Goal: Task Accomplishment & Management: Manage account settings

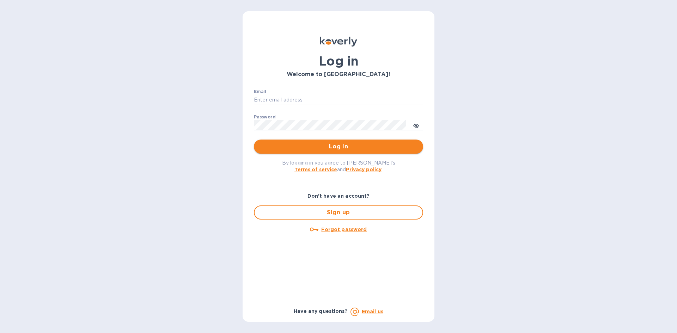
type input "Boruch@surplus.co"
click at [334, 150] on span "Log in" at bounding box center [338, 146] width 158 height 8
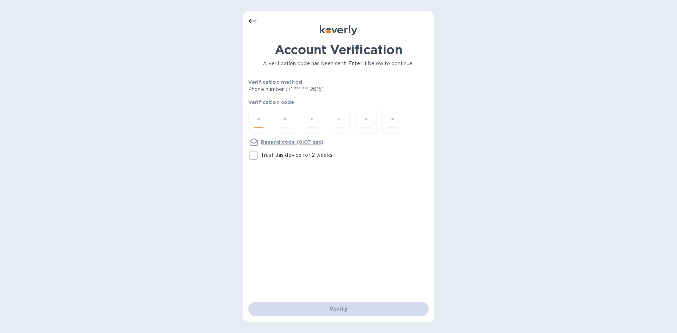
click at [260, 122] on input "number" at bounding box center [258, 121] width 9 height 13
type input "3"
type input "9"
type input "4"
type input "0"
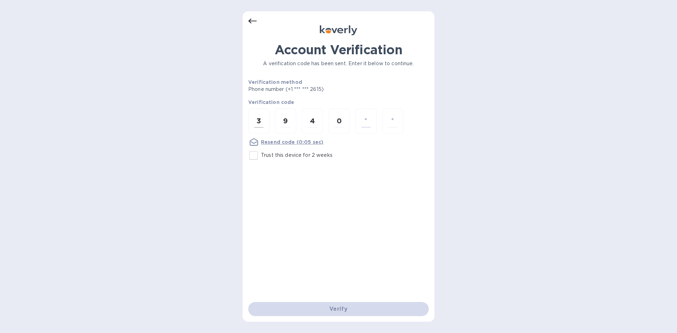
type input "9"
type input "2"
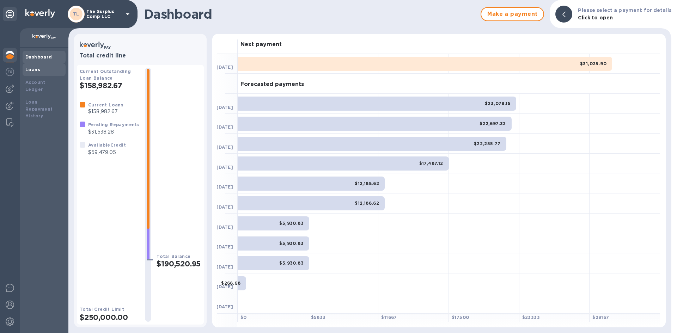
click at [30, 69] on b "Loans" at bounding box center [32, 69] width 15 height 5
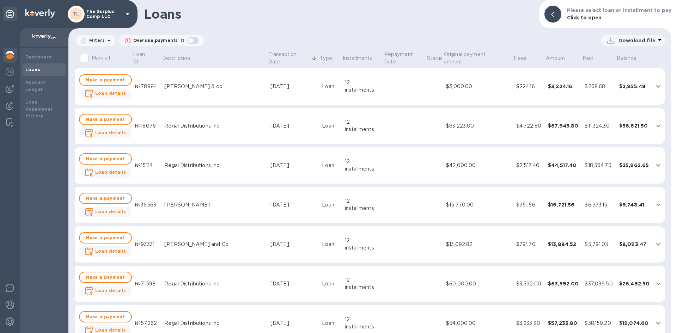
click at [111, 42] on icon at bounding box center [109, 40] width 8 height 8
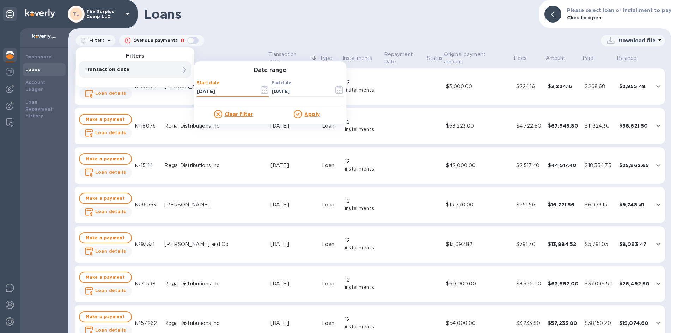
drag, startPoint x: 227, startPoint y: 91, endPoint x: 222, endPoint y: 92, distance: 5.0
click at [222, 92] on input "[DATE]" at bounding box center [225, 91] width 57 height 11
type input "[DATE]"
click at [319, 114] on u "Apply" at bounding box center [312, 114] width 16 height 6
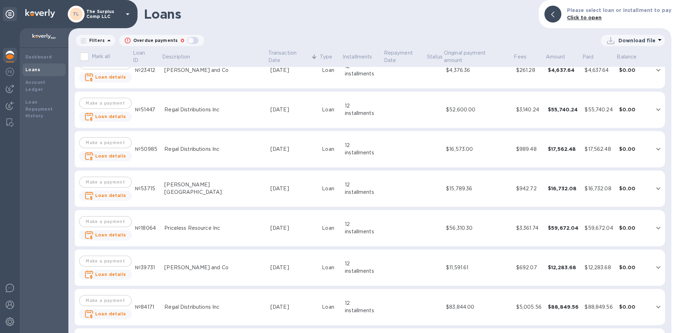
scroll to position [883, 0]
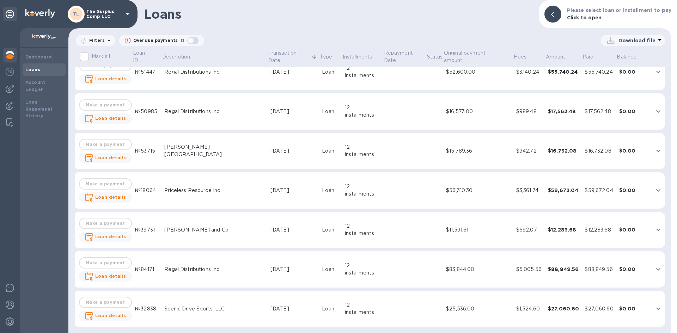
click at [662, 22] on div "Please select loan or installment to pay Click to open" at bounding box center [619, 14] width 110 height 20
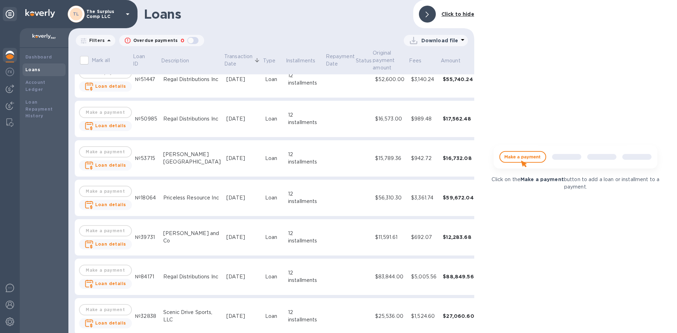
scroll to position [890, 0]
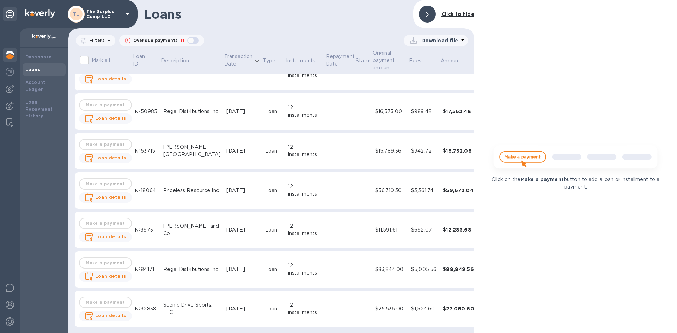
click at [447, 13] on b "Click to hide" at bounding box center [457, 14] width 33 height 6
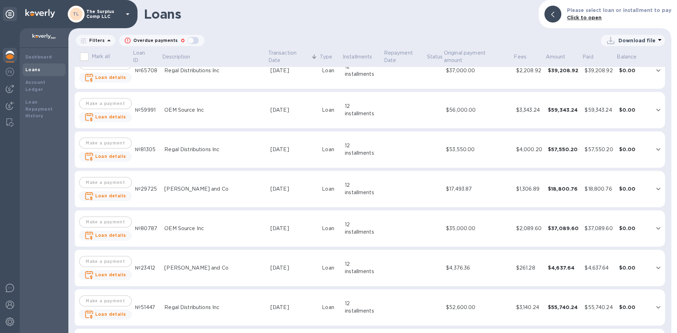
scroll to position [636, 0]
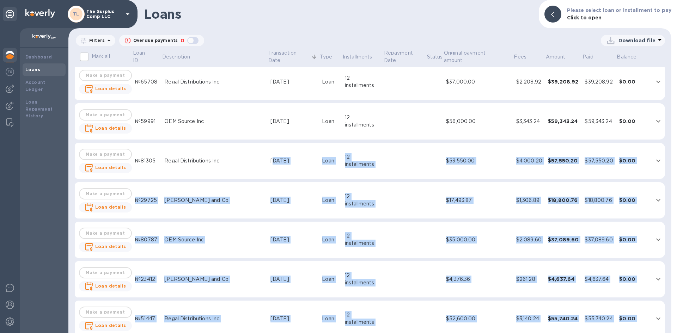
drag, startPoint x: 495, startPoint y: 119, endPoint x: 744, endPoint y: 45, distance: 259.8
click at [676, 45] on html "TL The Surplus Comp LLC Dashboard Loans Account Ledger Loan Repayment History L…" at bounding box center [338, 166] width 677 height 333
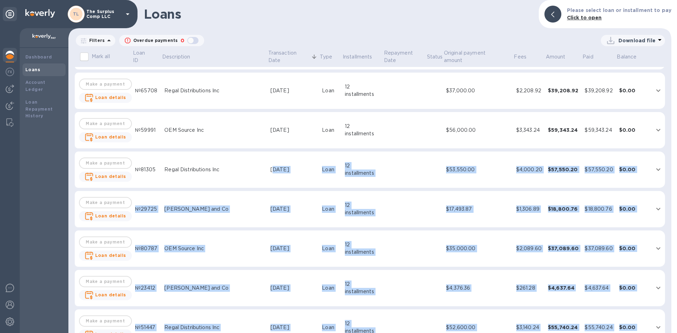
click at [443, 164] on td "$53,550.00" at bounding box center [478, 170] width 70 height 37
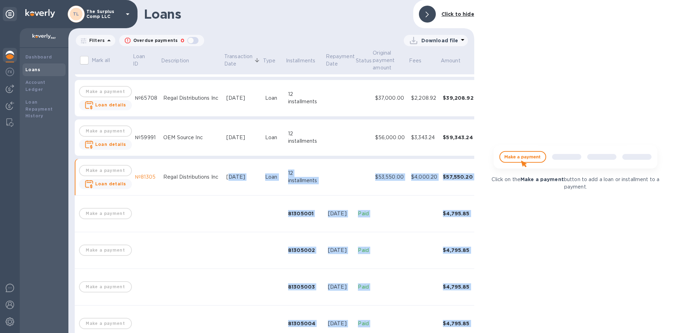
scroll to position [635, 0]
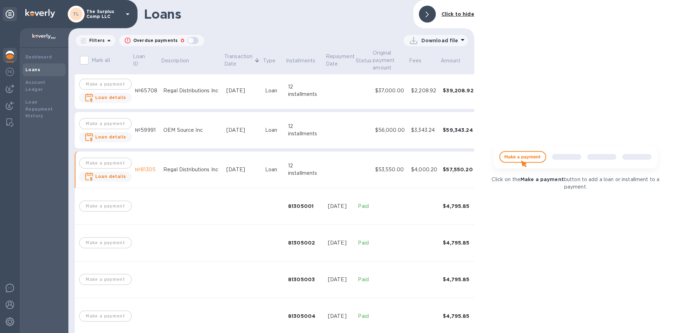
click at [429, 22] on div at bounding box center [427, 14] width 17 height 17
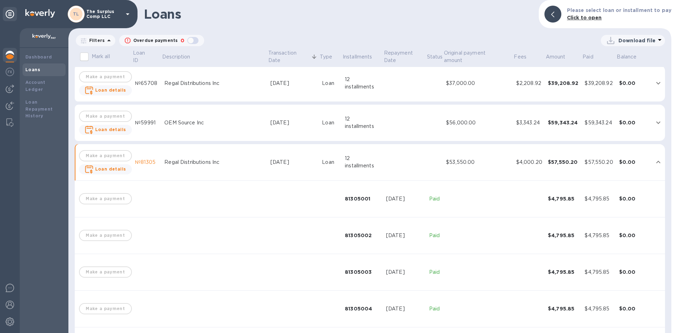
scroll to position [627, 0]
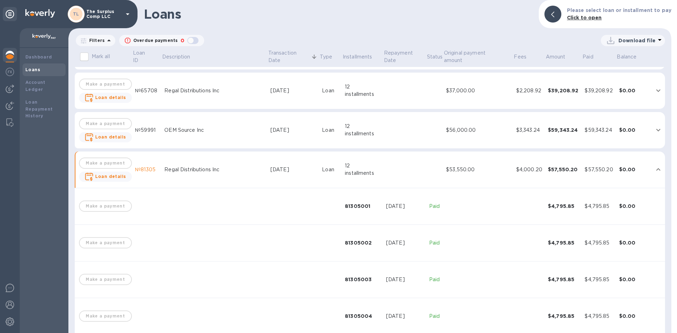
click at [639, 43] on p "Download file" at bounding box center [636, 40] width 37 height 7
click at [623, 61] on li "XLSX file" at bounding box center [633, 58] width 48 height 20
click at [106, 29] on div "Loans Please select loan or installment to pay Click to open Filters Overdue pa…" at bounding box center [369, 166] width 603 height 333
